Goal: Check status

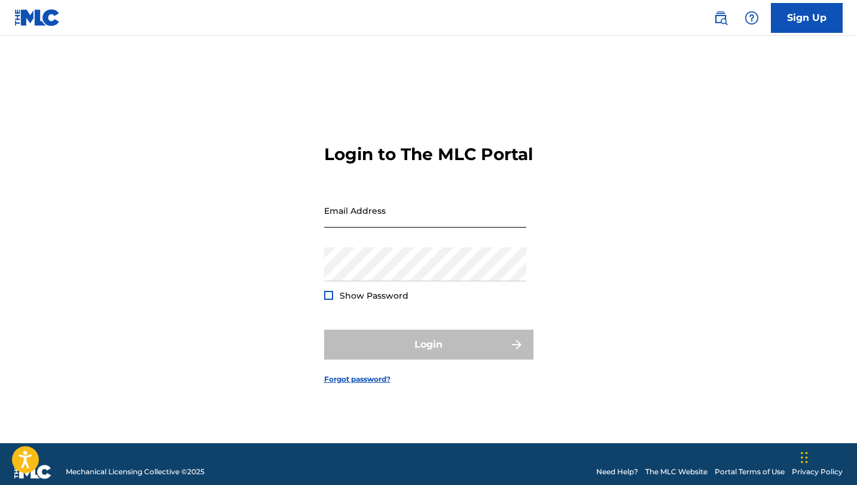
click at [360, 219] on input "Email Address" at bounding box center [425, 211] width 202 height 34
type input "[EMAIL_ADDRESS][DOMAIN_NAME]"
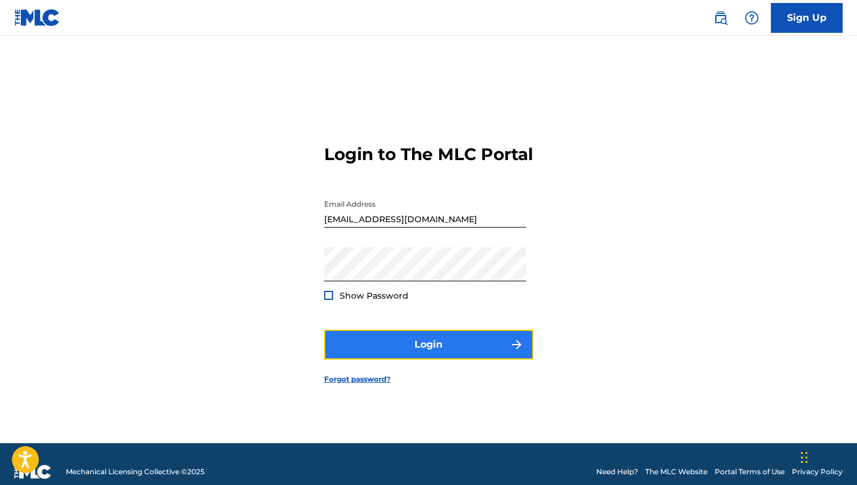
click at [392, 352] on button "Login" at bounding box center [428, 345] width 209 height 30
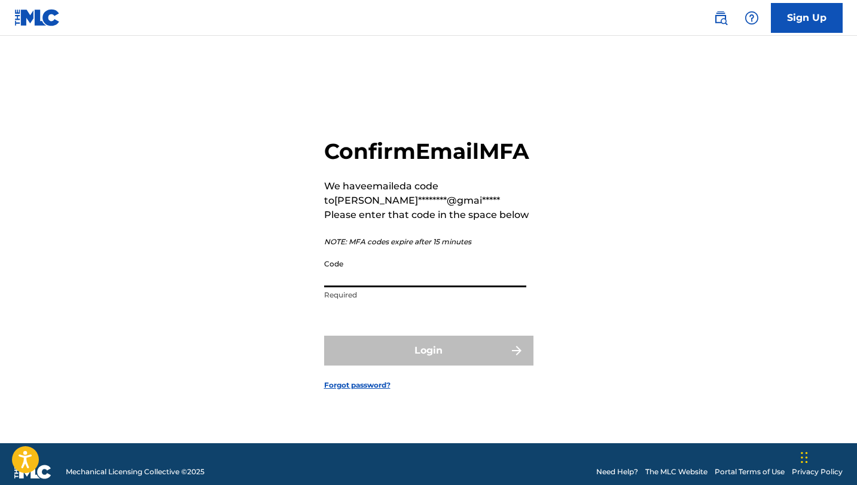
click at [389, 288] on input "Code" at bounding box center [425, 270] width 202 height 34
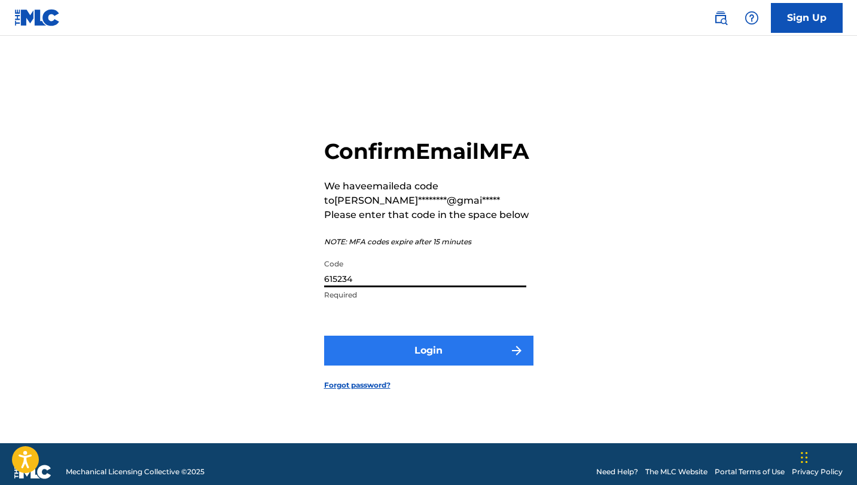
type input "615234"
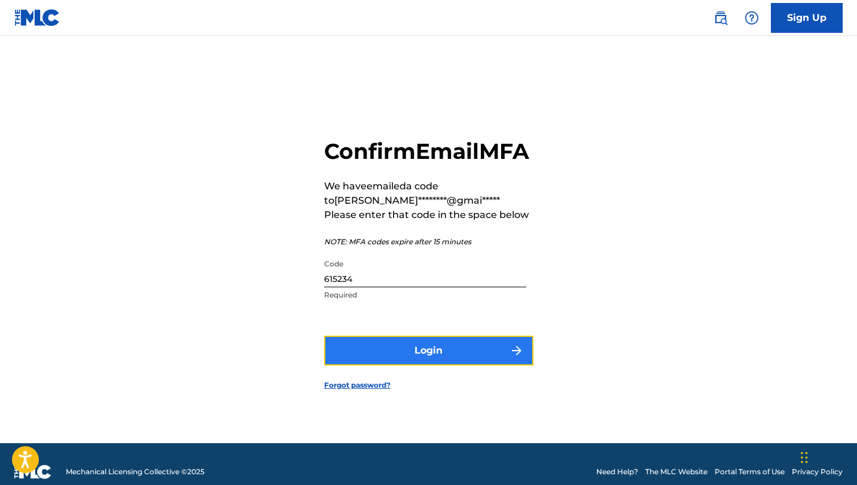
click at [412, 366] on button "Login" at bounding box center [428, 351] width 209 height 30
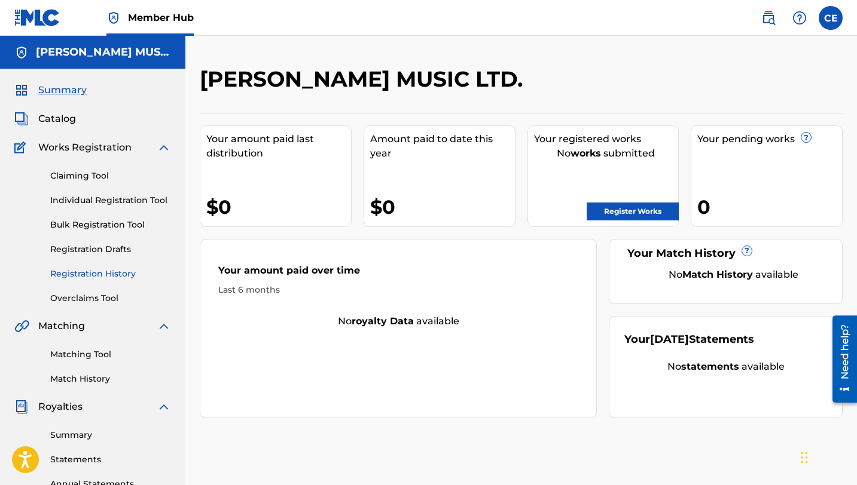
click at [101, 274] on link "Registration History" at bounding box center [110, 274] width 121 height 13
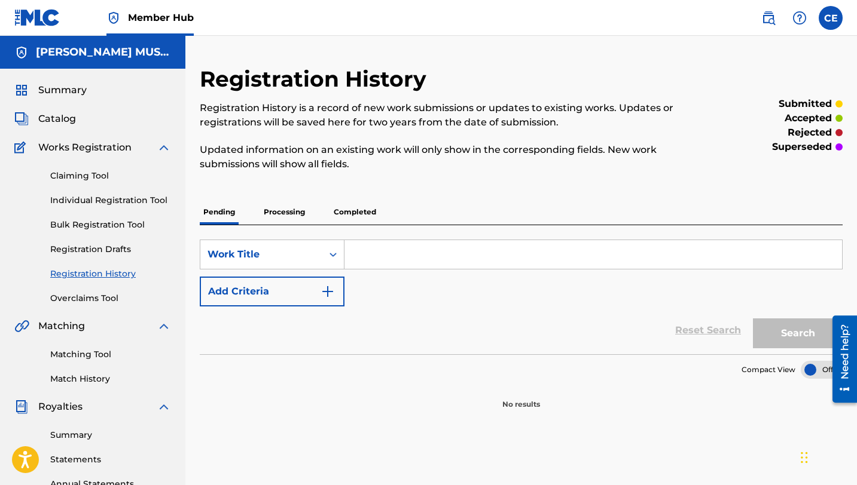
click at [286, 207] on p "Processing" at bounding box center [284, 212] width 48 height 25
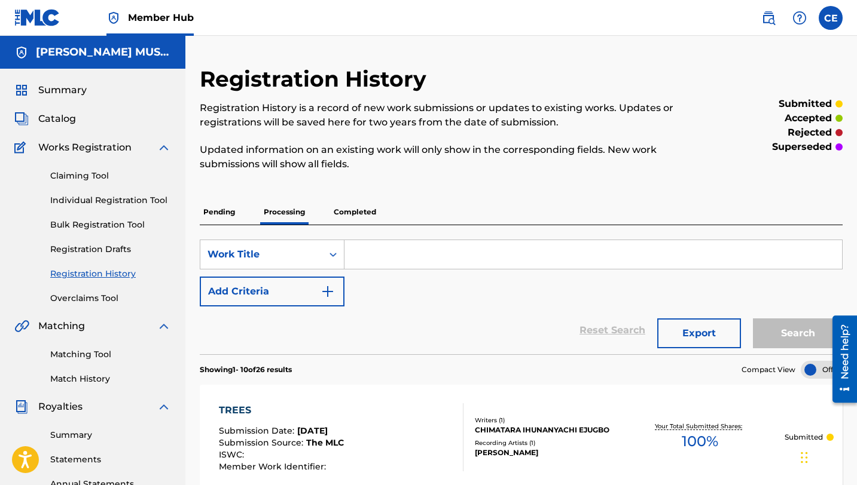
click at [358, 211] on p "Completed" at bounding box center [355, 212] width 50 height 25
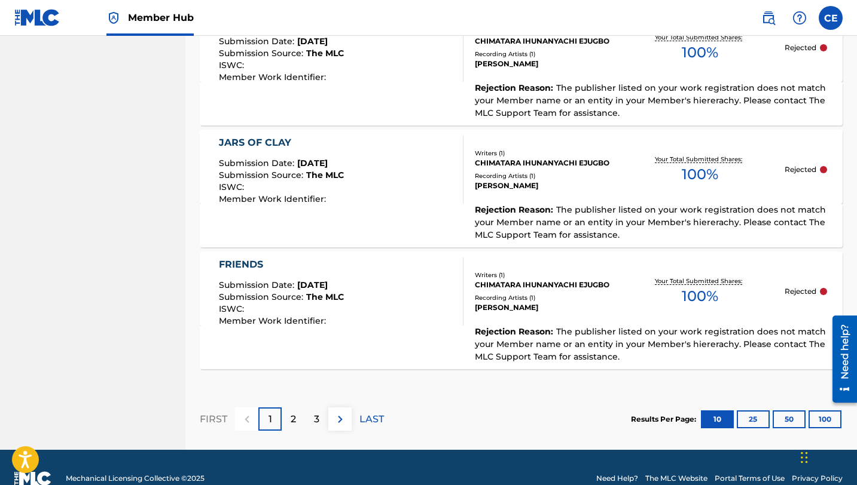
scroll to position [1302, 0]
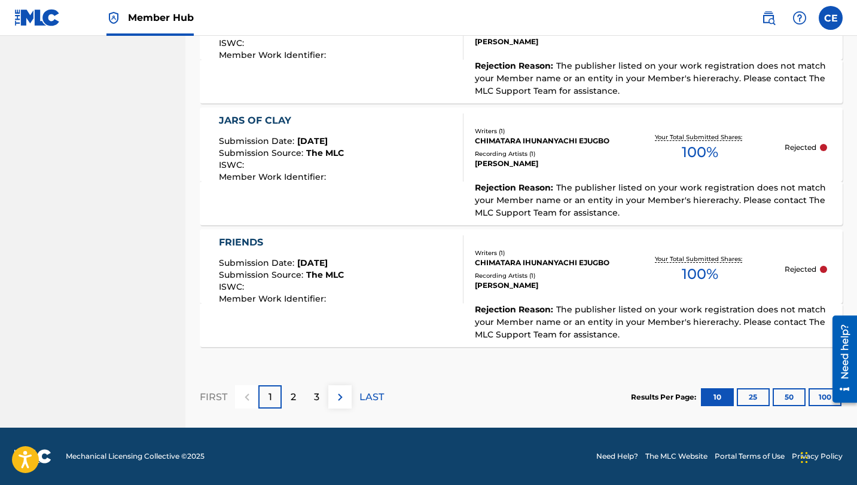
click at [826, 149] on div "Rejected" at bounding box center [805, 147] width 42 height 11
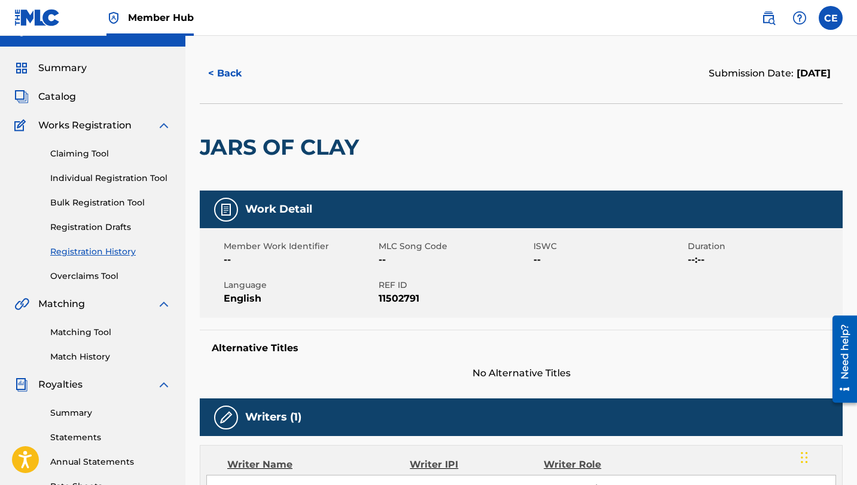
scroll to position [17, 0]
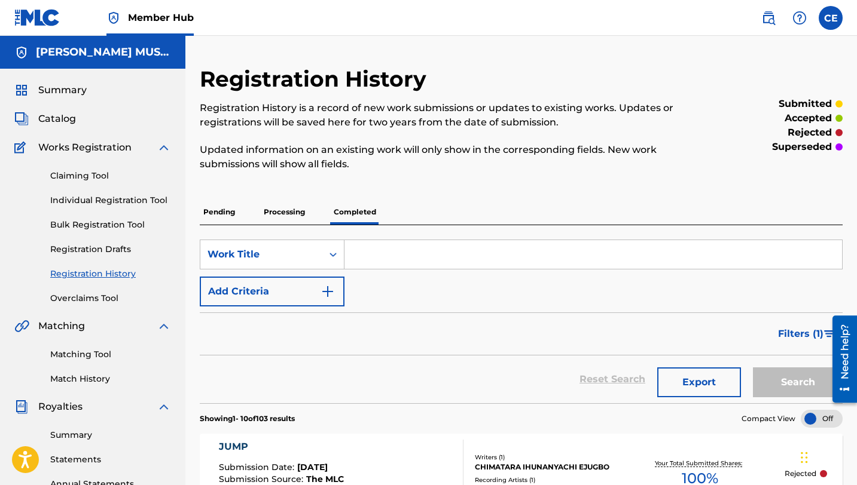
click at [280, 213] on p "Processing" at bounding box center [284, 212] width 48 height 25
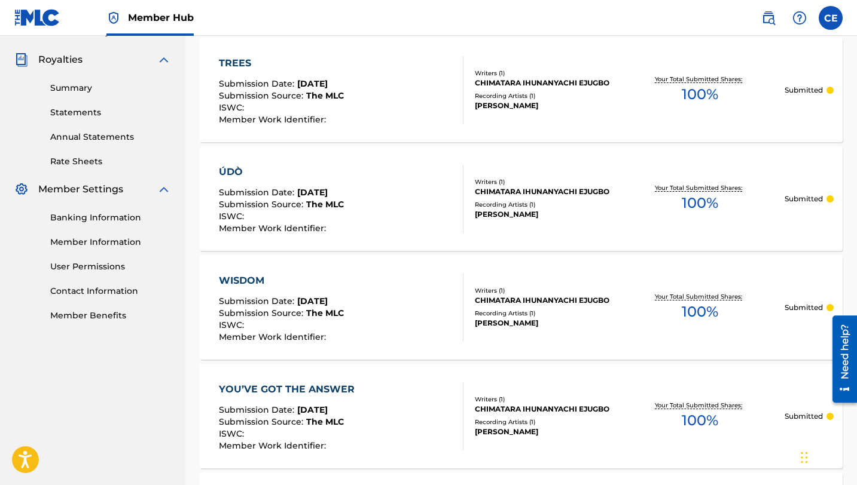
scroll to position [364, 0]
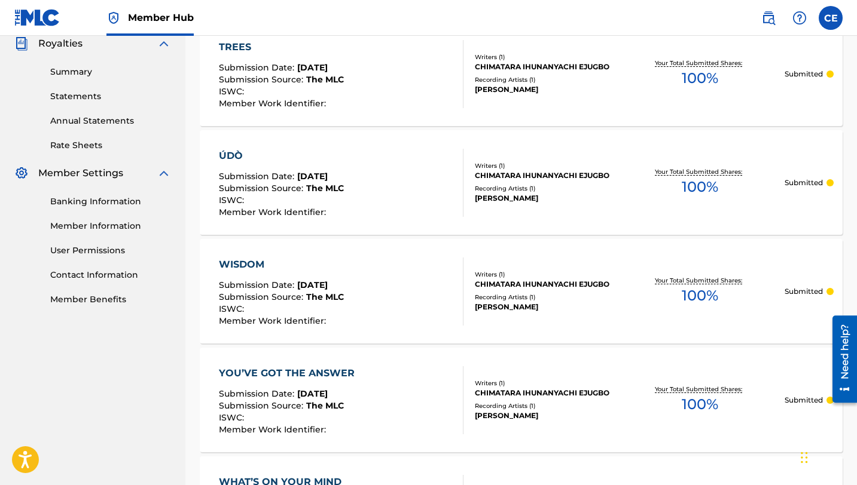
click at [803, 72] on p "Submitted" at bounding box center [803, 74] width 38 height 11
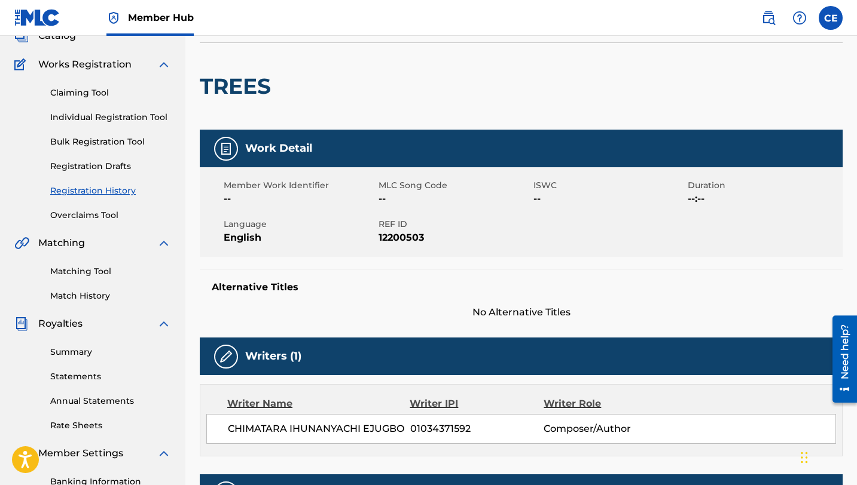
scroll to position [82, 0]
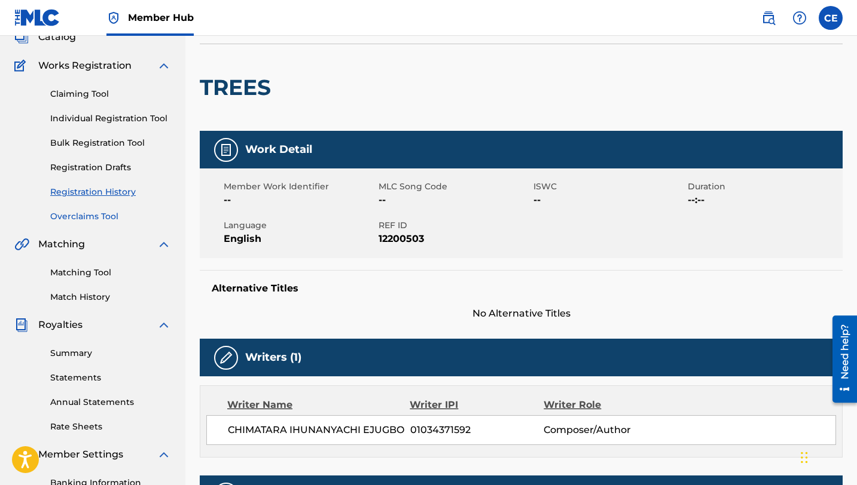
click at [85, 216] on link "Overclaims Tool" at bounding box center [110, 216] width 121 height 13
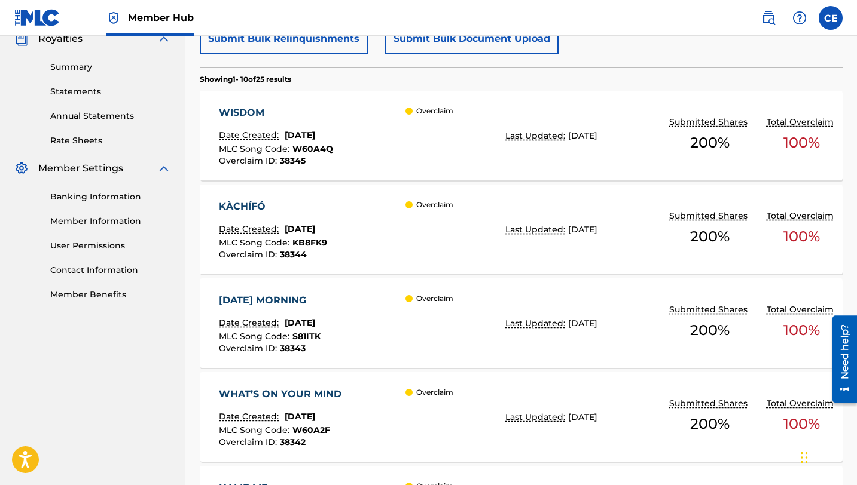
scroll to position [374, 0]
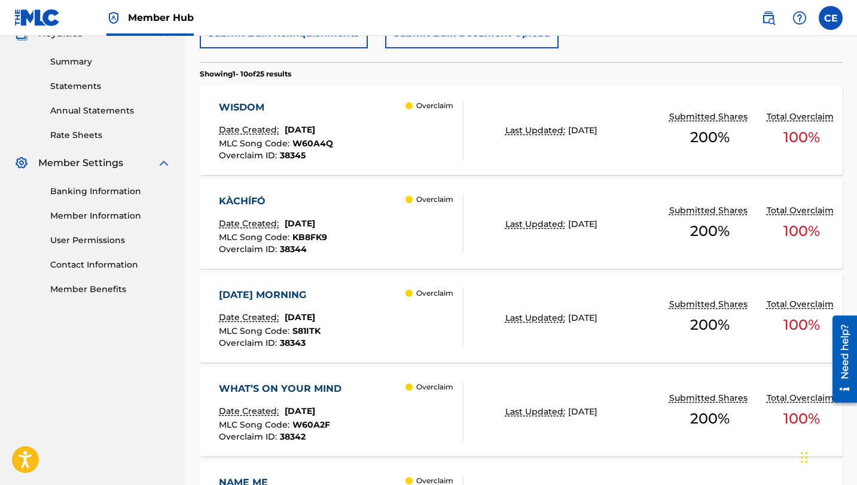
click at [333, 131] on div "Date Created: [DATE]" at bounding box center [276, 132] width 114 height 16
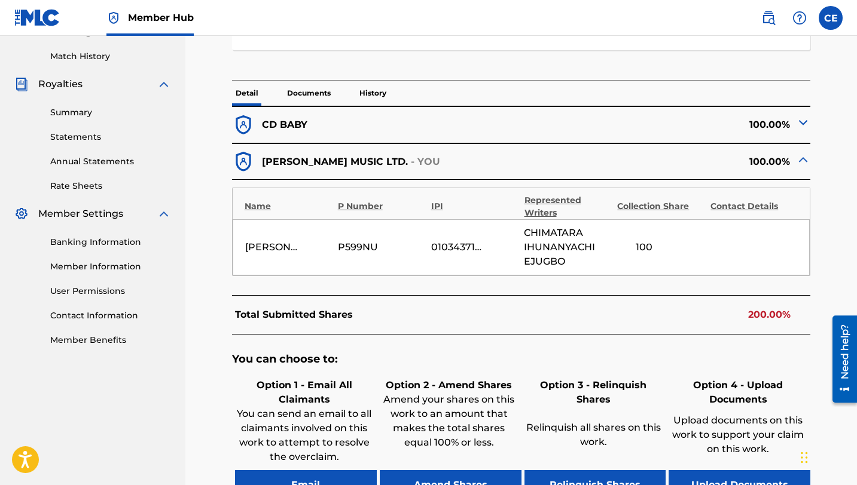
scroll to position [321, 0]
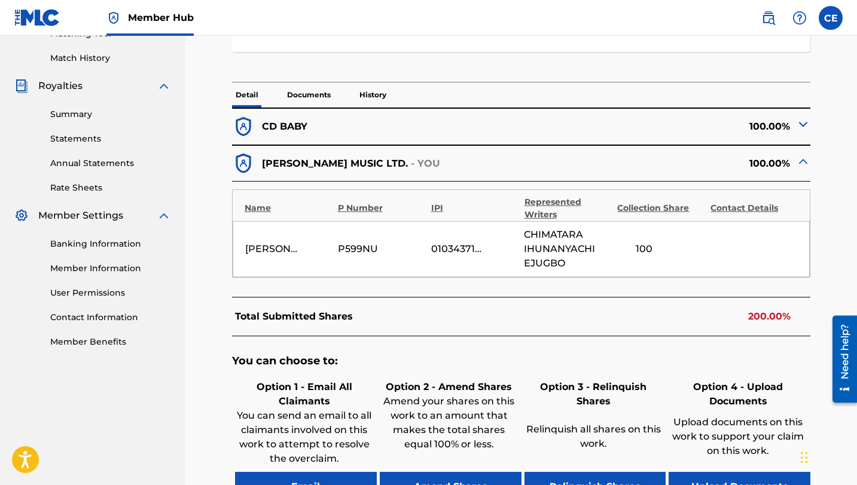
click at [804, 129] on img at bounding box center [803, 124] width 14 height 14
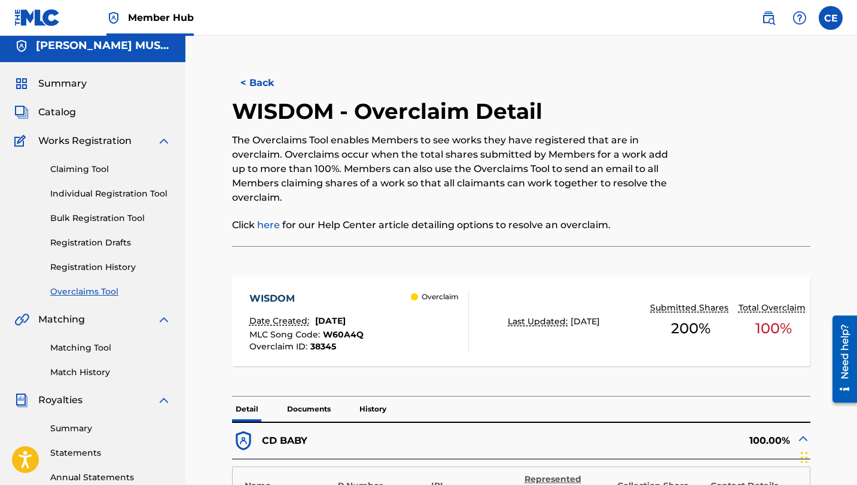
scroll to position [0, 0]
